Goal: Find specific page/section: Find specific page/section

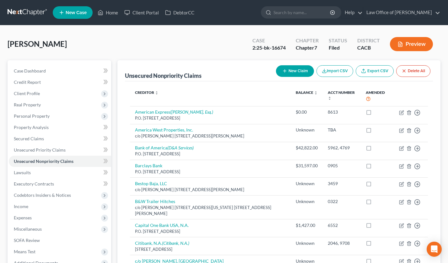
click at [22, 16] on link at bounding box center [28, 12] width 40 height 11
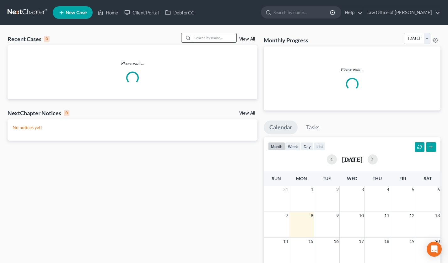
click at [212, 37] on input "search" at bounding box center [215, 37] width 44 height 9
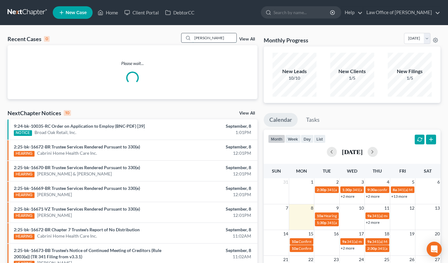
type input "[PERSON_NAME]"
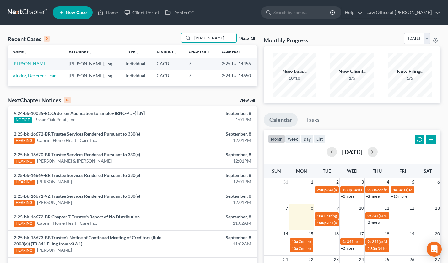
click at [43, 65] on link "[PERSON_NAME]" at bounding box center [30, 63] width 35 height 5
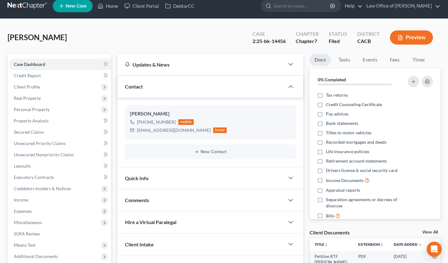
scroll to position [113, 0]
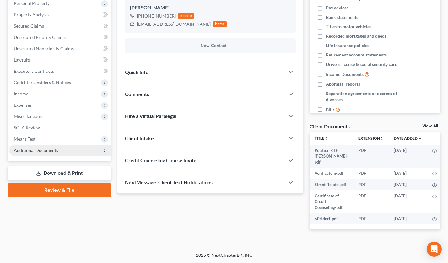
click at [65, 149] on span "Additional Documents" at bounding box center [60, 150] width 102 height 11
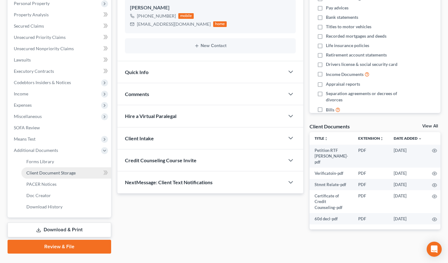
click at [61, 173] on span "Client Document Storage" at bounding box center [50, 172] width 49 height 5
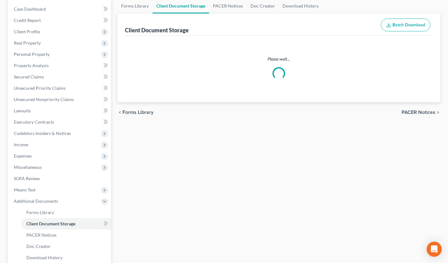
select select "30"
select select "65"
select select "72"
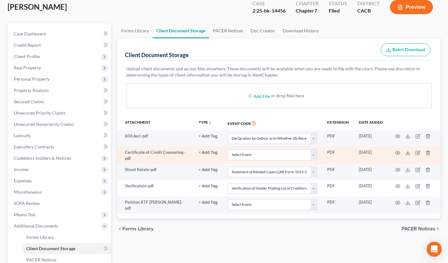
scroll to position [87, 0]
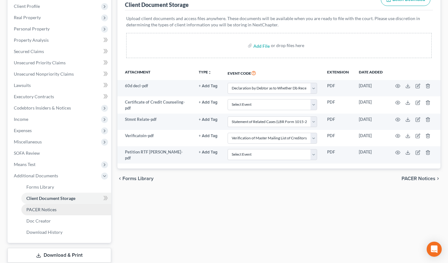
click at [31, 210] on span "PACER Notices" at bounding box center [41, 209] width 30 height 5
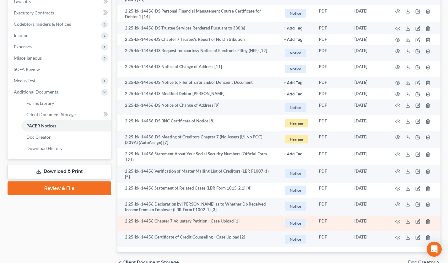
scroll to position [203, 0]
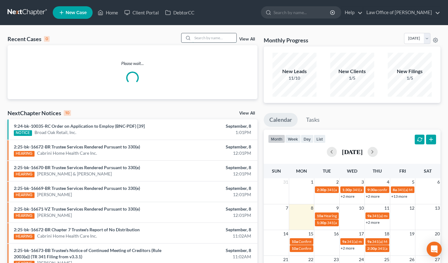
click at [215, 38] on input "search" at bounding box center [215, 37] width 44 height 9
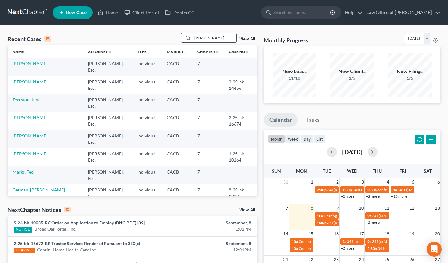
type input "teo marks"
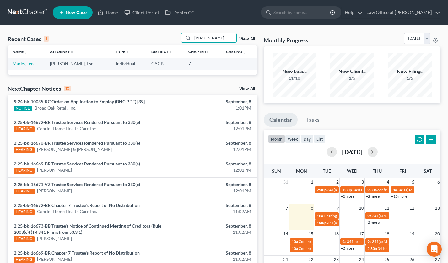
click at [27, 65] on link "Marks, Teo" at bounding box center [23, 63] width 21 height 5
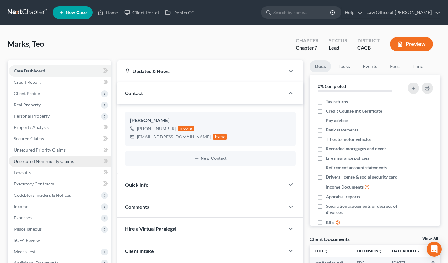
click at [67, 163] on span "Unsecured Nonpriority Claims" at bounding box center [44, 161] width 60 height 5
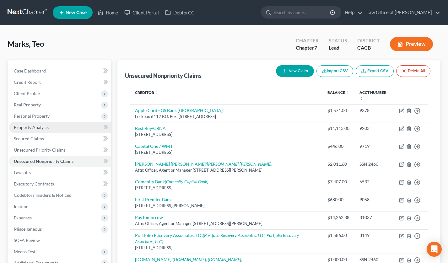
click at [44, 129] on span "Property Analysis" at bounding box center [31, 127] width 35 height 5
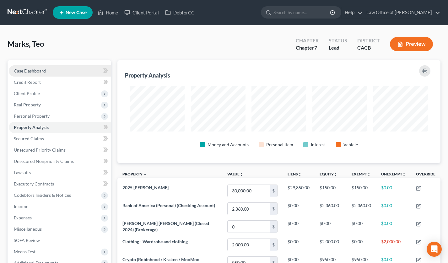
click at [26, 72] on span "Case Dashboard" at bounding box center [30, 70] width 32 height 5
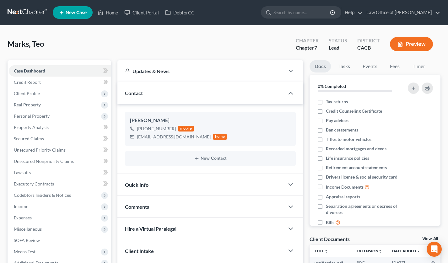
click at [33, 14] on link at bounding box center [28, 12] width 40 height 11
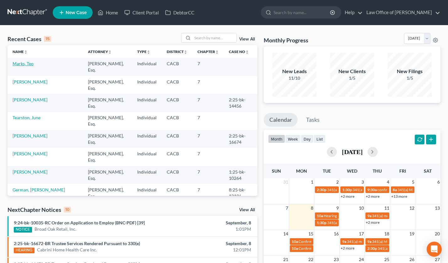
click at [19, 62] on link "Marks, Teo" at bounding box center [23, 63] width 21 height 5
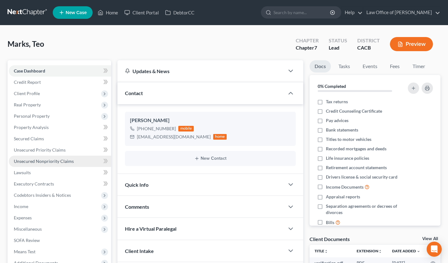
click at [62, 163] on span "Unsecured Nonpriority Claims" at bounding box center [44, 161] width 60 height 5
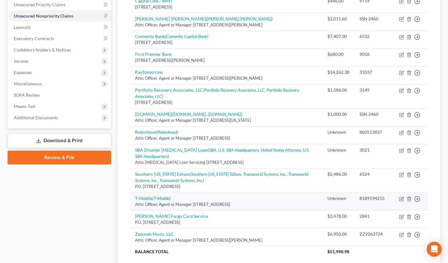
scroll to position [174, 0]
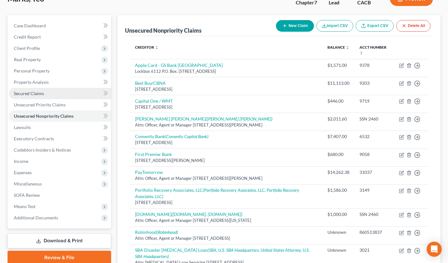
click at [50, 92] on link "Secured Claims" at bounding box center [60, 93] width 102 height 11
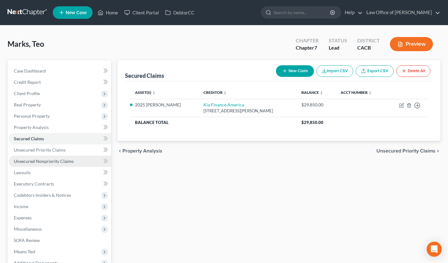
click at [61, 158] on link "Unsecured Nonpriority Claims" at bounding box center [60, 161] width 102 height 11
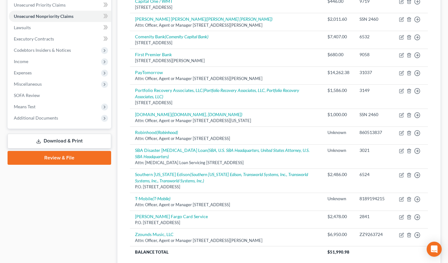
scroll to position [118, 0]
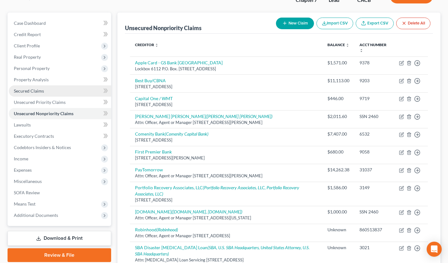
click at [45, 90] on link "Secured Claims" at bounding box center [60, 90] width 102 height 11
